Goal: Information Seeking & Learning: Learn about a topic

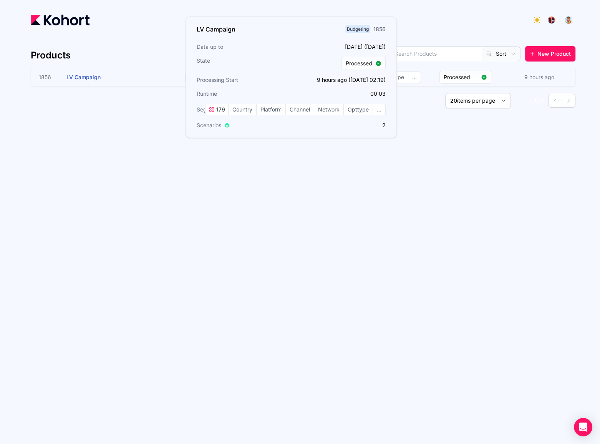
click at [65, 76] on div "1856 LV Campaign" at bounding box center [110, 77] width 143 height 18
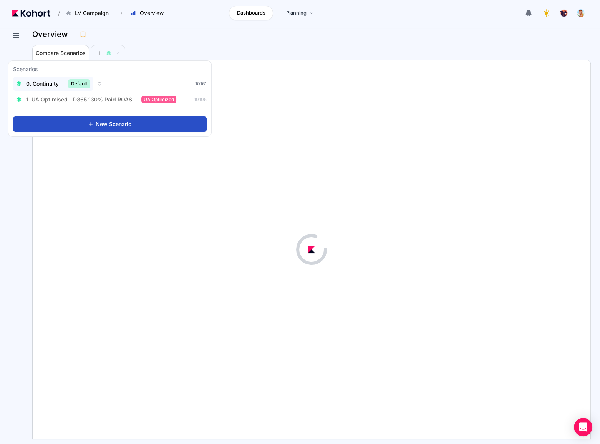
click at [48, 86] on span "0. Continuity" at bounding box center [42, 84] width 33 height 8
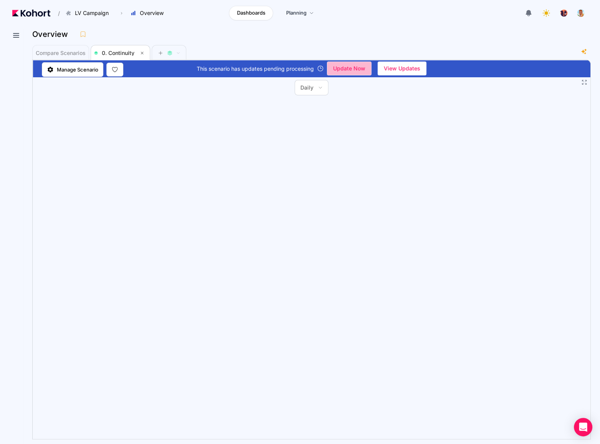
click at [358, 70] on span "Update Now" at bounding box center [349, 69] width 32 height 12
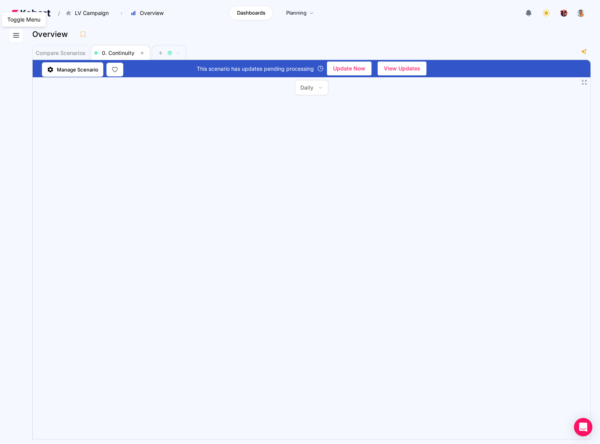
click at [12, 32] on icon at bounding box center [16, 35] width 9 height 9
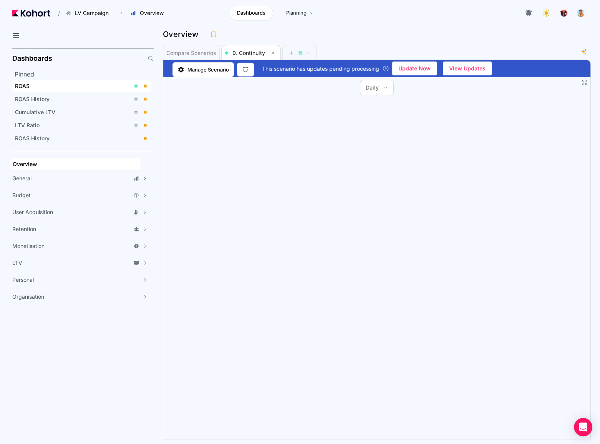
click at [38, 87] on div "ROAS" at bounding box center [72, 86] width 115 height 8
click at [13, 33] on icon at bounding box center [16, 35] width 9 height 9
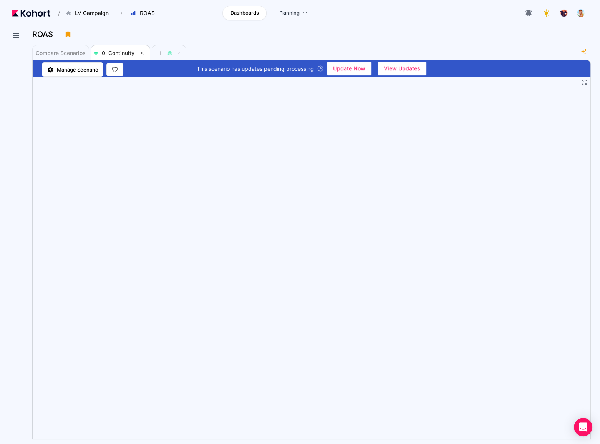
click at [467, 51] on div "Compare Scenarios 0. Continuity" at bounding box center [305, 52] width 547 height 15
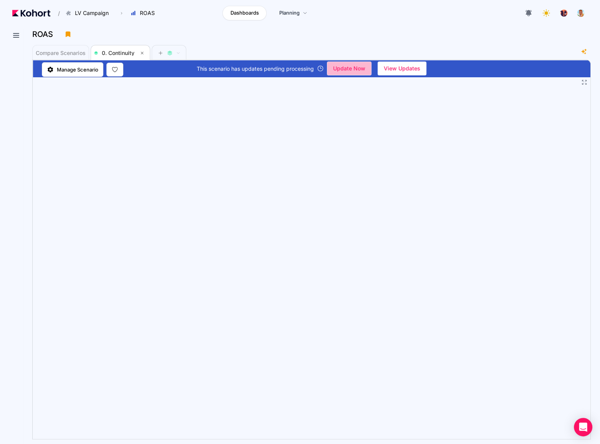
click at [359, 67] on span "Update Now" at bounding box center [349, 69] width 32 height 12
click at [399, 65] on span "View Updates" at bounding box center [402, 69] width 36 height 12
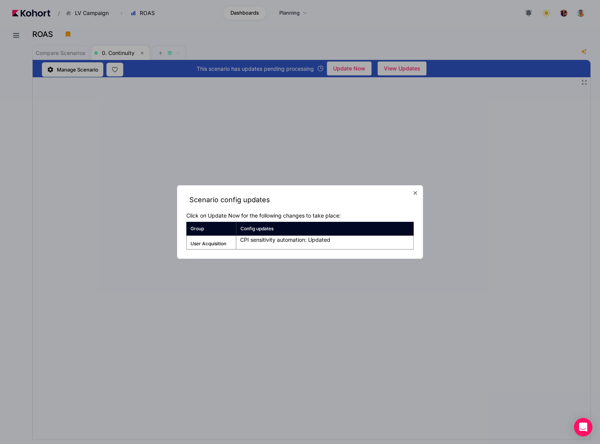
click at [416, 191] on icon "button" at bounding box center [415, 193] width 6 height 6
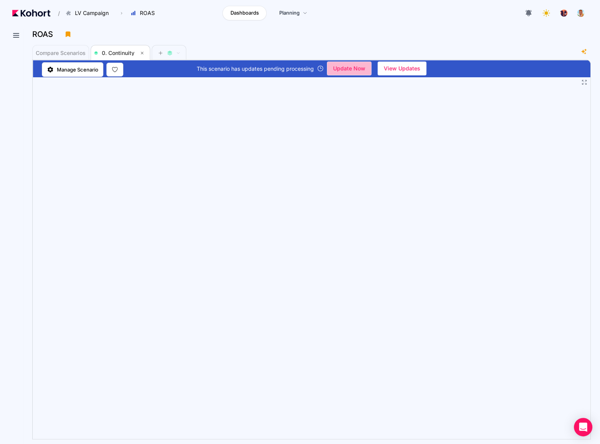
click at [344, 63] on span "Update Now" at bounding box center [349, 69] width 32 height 12
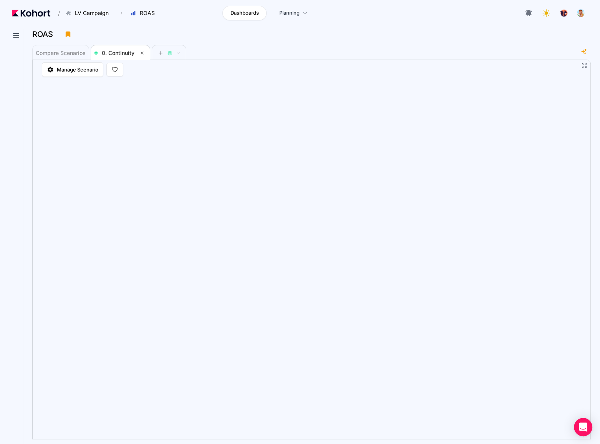
click at [311, 31] on div "ROAS" at bounding box center [308, 34] width 552 height 12
click at [16, 36] on icon at bounding box center [16, 35] width 9 height 9
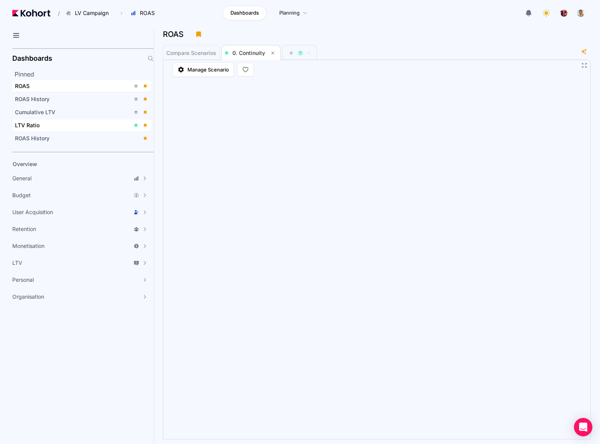
click at [48, 121] on div "LTV Ratio" at bounding box center [72, 125] width 115 height 8
click at [16, 35] on icon at bounding box center [16, 35] width 9 height 9
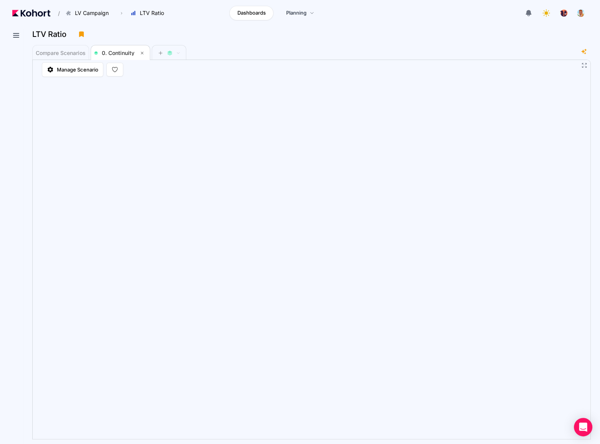
click at [302, 58] on div "Compare Scenarios 0. Continuity" at bounding box center [305, 52] width 547 height 15
click at [13, 33] on icon at bounding box center [16, 35] width 9 height 9
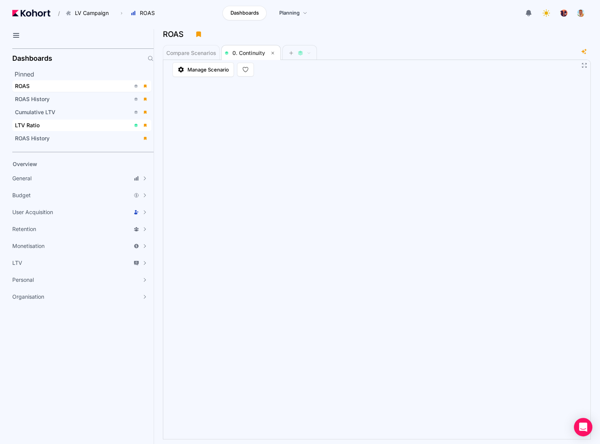
click at [41, 122] on div "LTV Ratio" at bounding box center [72, 125] width 115 height 8
click at [17, 33] on icon at bounding box center [15, 35] width 5 height 4
